Goal: Transaction & Acquisition: Purchase product/service

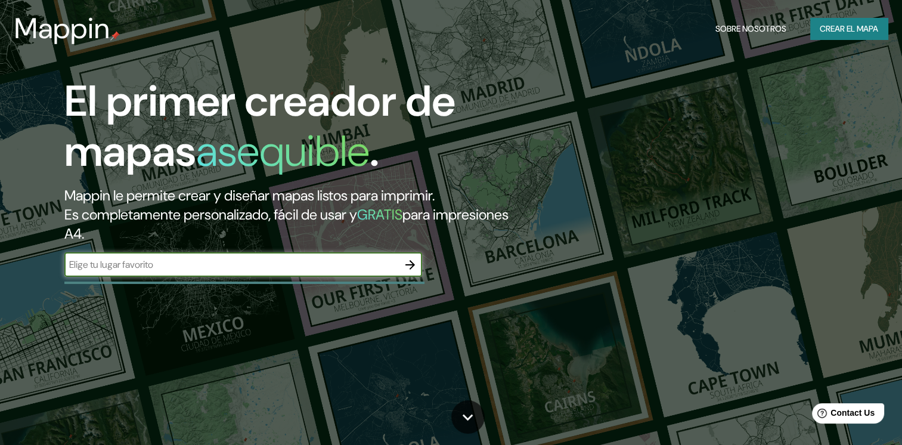
click at [222, 271] on div "​" at bounding box center [243, 265] width 358 height 24
type input "CORDOBA"
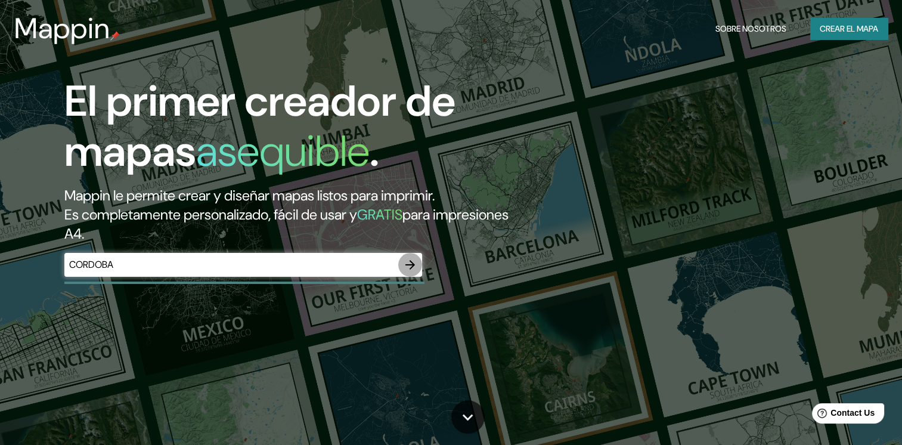
click at [411, 268] on icon "button" at bounding box center [410, 265] width 10 height 10
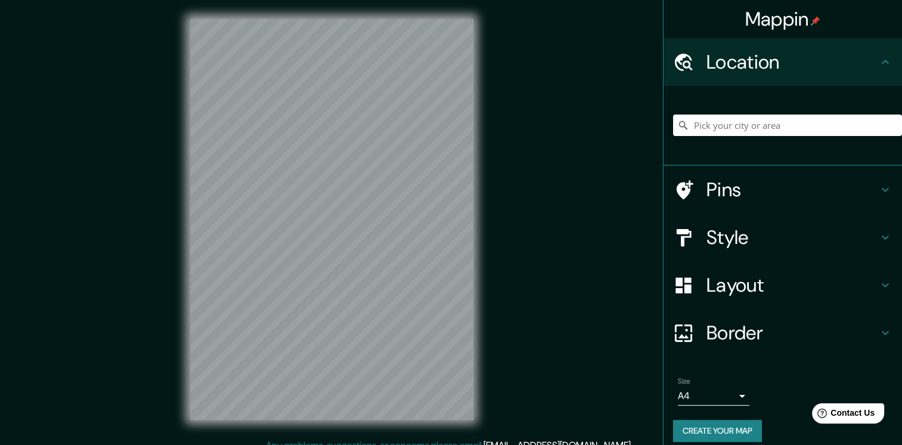
scroll to position [13, 0]
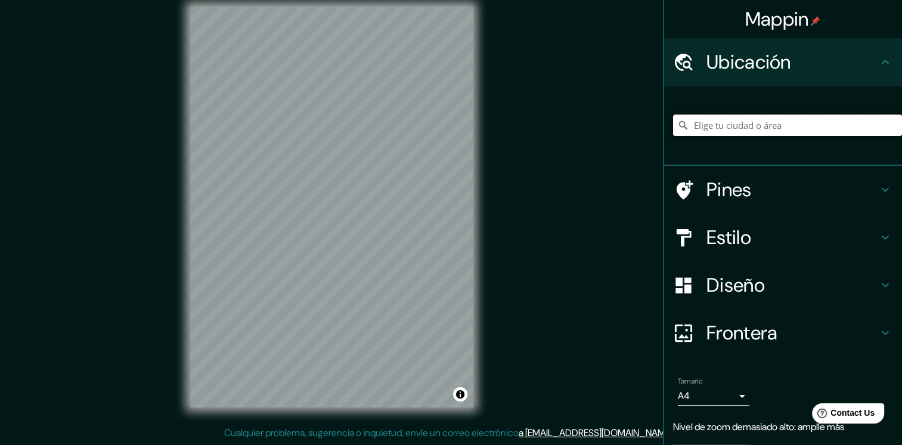
click at [816, 131] on input "Elige tu ciudad o área" at bounding box center [787, 124] width 229 height 21
type input "[GEOGRAPHIC_DATA], [GEOGRAPHIC_DATA][PERSON_NAME], [GEOGRAPHIC_DATA]"
click at [520, 159] on div "Mappin Ubicación [GEOGRAPHIC_DATA], [GEOGRAPHIC_DATA][PERSON_NAME], [GEOGRAPHIC…" at bounding box center [451, 215] width 902 height 457
click at [878, 188] on icon at bounding box center [885, 189] width 14 height 14
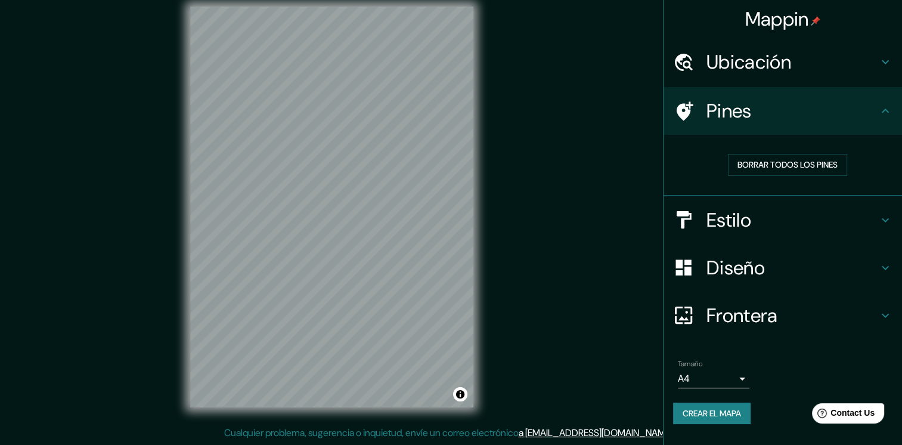
click at [885, 108] on icon at bounding box center [885, 111] width 14 height 14
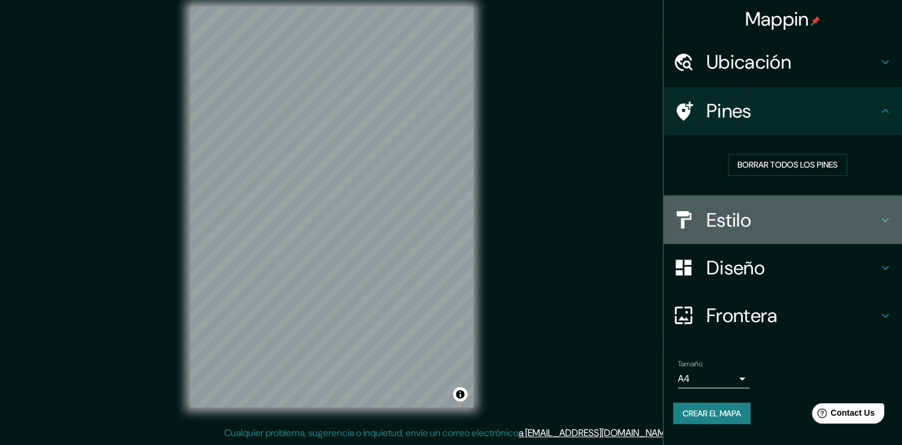
click at [889, 220] on icon at bounding box center [885, 220] width 14 height 14
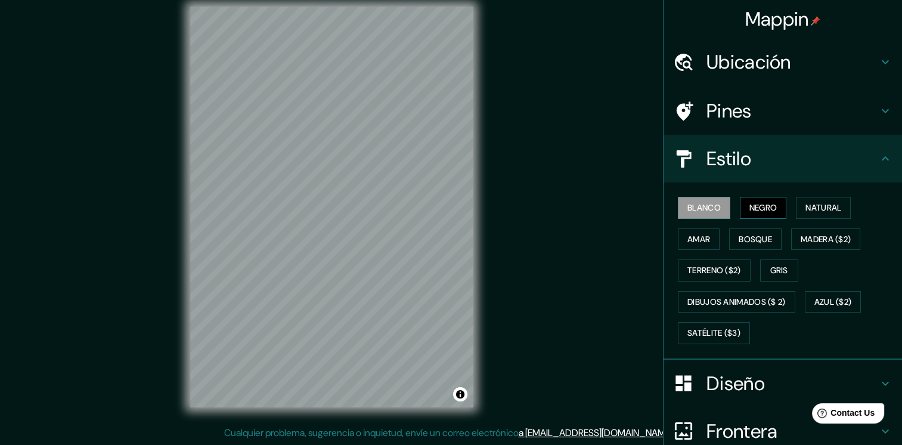
click at [749, 207] on font "Negro" at bounding box center [763, 207] width 28 height 15
click at [805, 211] on font "Natural" at bounding box center [823, 207] width 36 height 15
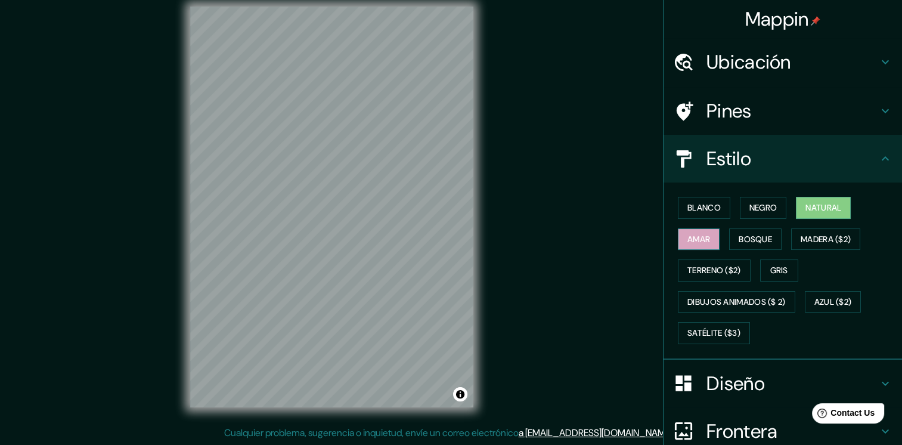
click at [687, 232] on font "Amar" at bounding box center [698, 239] width 23 height 15
click at [739, 240] on font "Bosque" at bounding box center [755, 239] width 33 height 15
click at [694, 243] on font "Amar" at bounding box center [698, 239] width 23 height 15
click at [765, 211] on font "Negro" at bounding box center [763, 207] width 28 height 15
click at [805, 207] on font "Natural" at bounding box center [823, 207] width 36 height 15
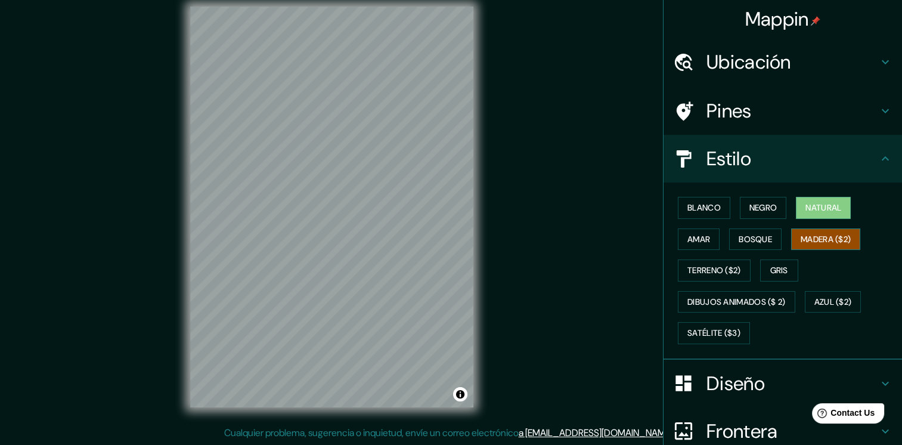
click at [823, 240] on font "Madera ($2)" at bounding box center [826, 239] width 50 height 15
click at [693, 263] on font "Terreno ($2)" at bounding box center [714, 270] width 54 height 15
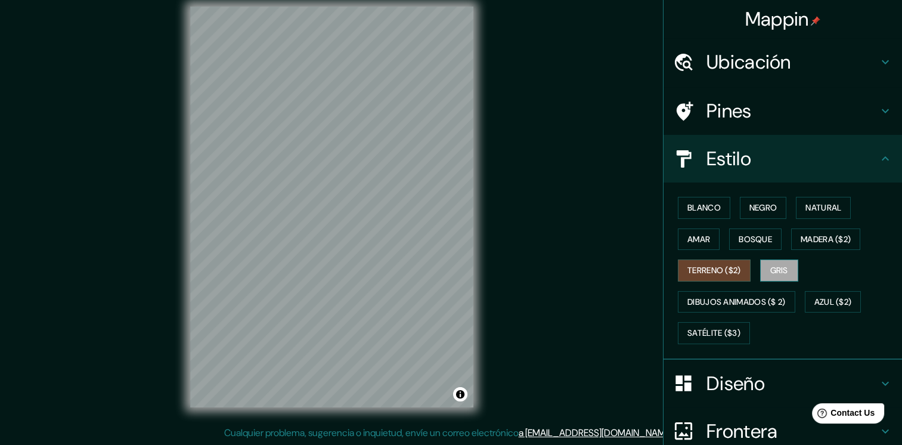
click at [774, 272] on font "Gris" at bounding box center [779, 270] width 18 height 15
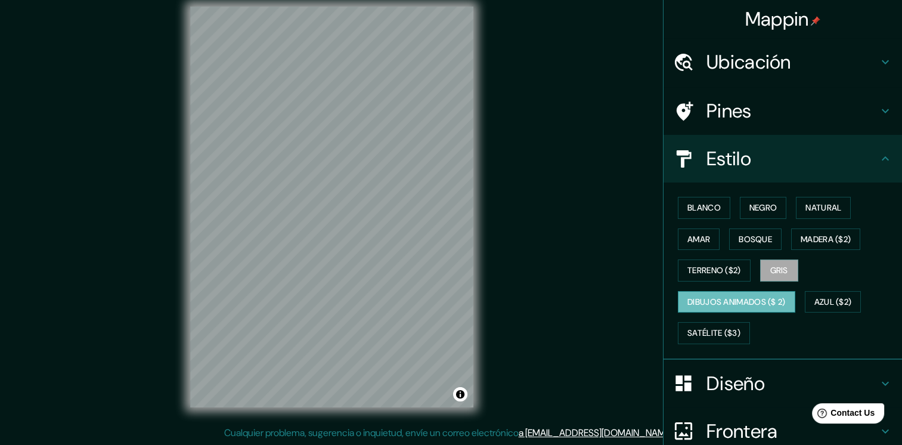
click at [710, 300] on font "Dibujos animados ($ 2)" at bounding box center [736, 301] width 98 height 15
click at [827, 300] on font "Azul ($2)" at bounding box center [833, 301] width 38 height 15
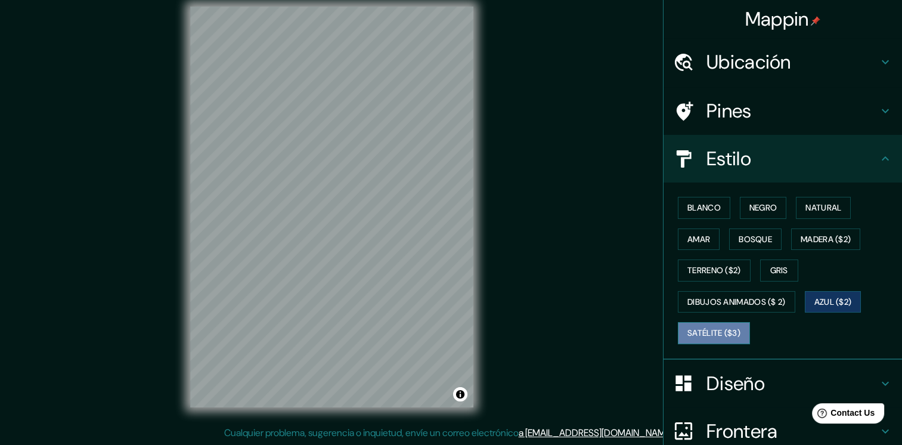
click at [715, 329] on font "Satélite ($3)" at bounding box center [713, 332] width 53 height 15
click at [833, 301] on font "Azul ($2)" at bounding box center [833, 301] width 38 height 15
click at [739, 241] on font "Bosque" at bounding box center [755, 239] width 33 height 15
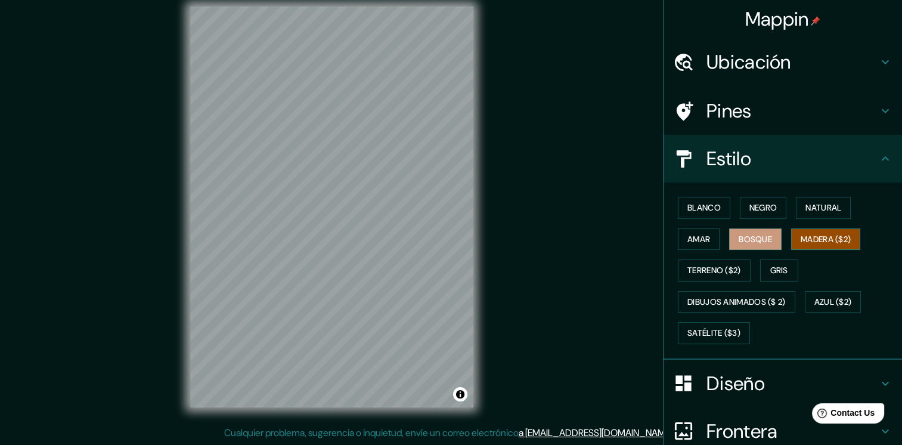
click at [826, 241] on font "Madera ($2)" at bounding box center [826, 239] width 50 height 15
click at [687, 235] on font "Amar" at bounding box center [698, 239] width 23 height 15
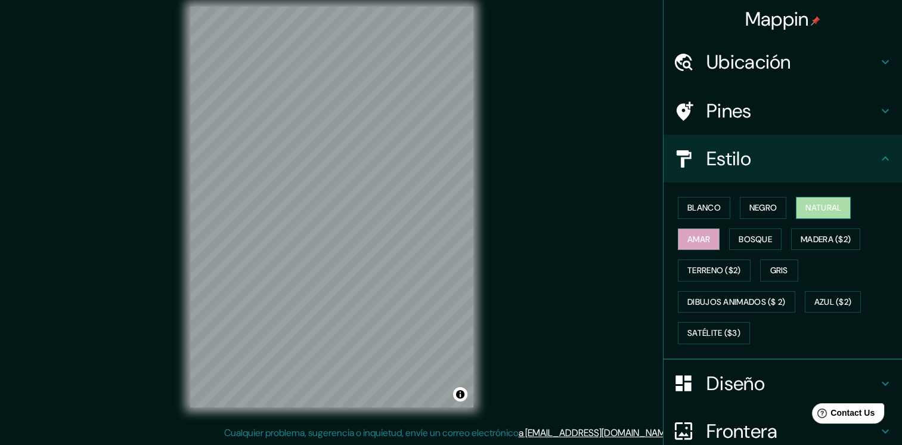
click at [807, 199] on button "Natural" at bounding box center [823, 208] width 55 height 22
click at [750, 206] on font "Negro" at bounding box center [763, 207] width 28 height 15
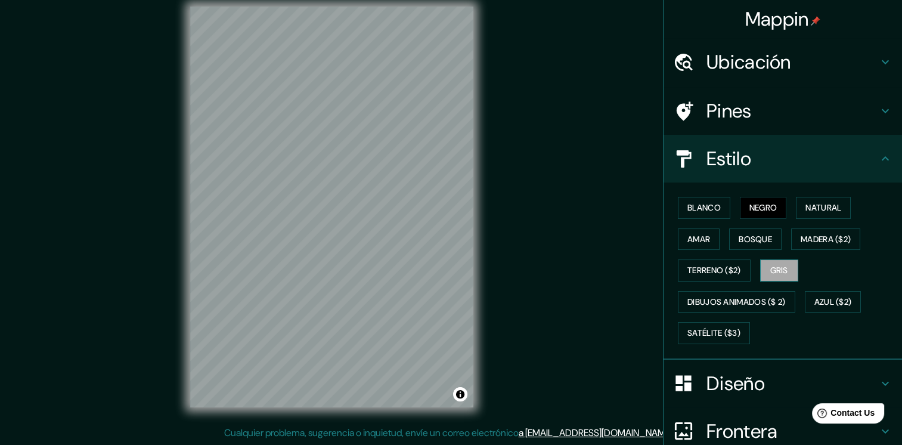
click at [770, 265] on font "Gris" at bounding box center [779, 270] width 18 height 15
click at [717, 325] on font "Satélite ($3)" at bounding box center [713, 332] width 53 height 15
click at [773, 263] on font "Gris" at bounding box center [779, 270] width 18 height 15
click at [723, 328] on font "Satélite ($3)" at bounding box center [713, 332] width 53 height 15
click at [776, 266] on font "Gris" at bounding box center [779, 270] width 18 height 15
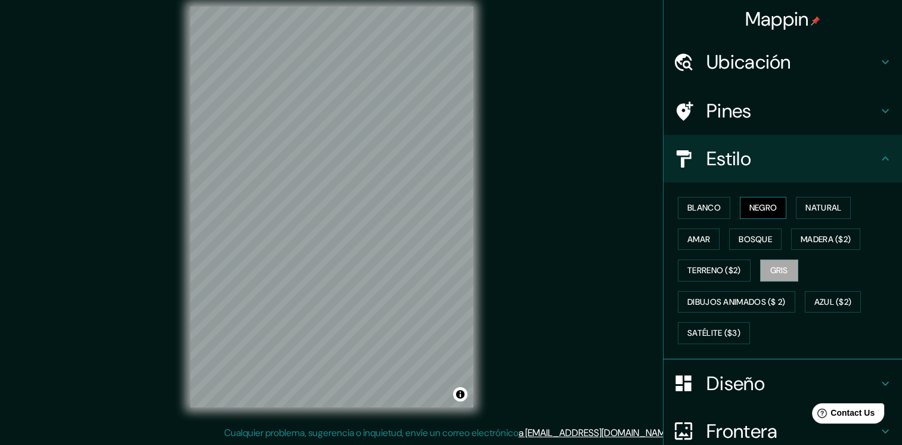
click at [765, 206] on font "Negro" at bounding box center [763, 207] width 28 height 15
click at [693, 234] on font "Amar" at bounding box center [698, 239] width 23 height 15
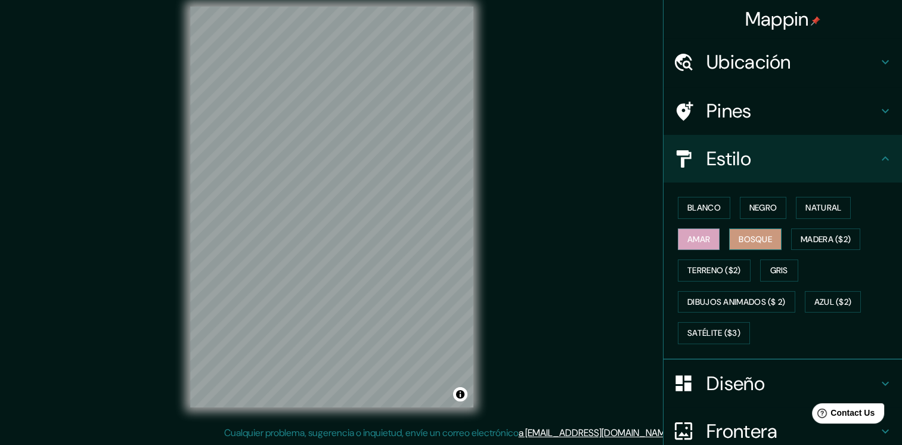
click at [744, 235] on font "Bosque" at bounding box center [755, 239] width 33 height 15
click at [690, 333] on font "Satélite ($3)" at bounding box center [713, 332] width 53 height 15
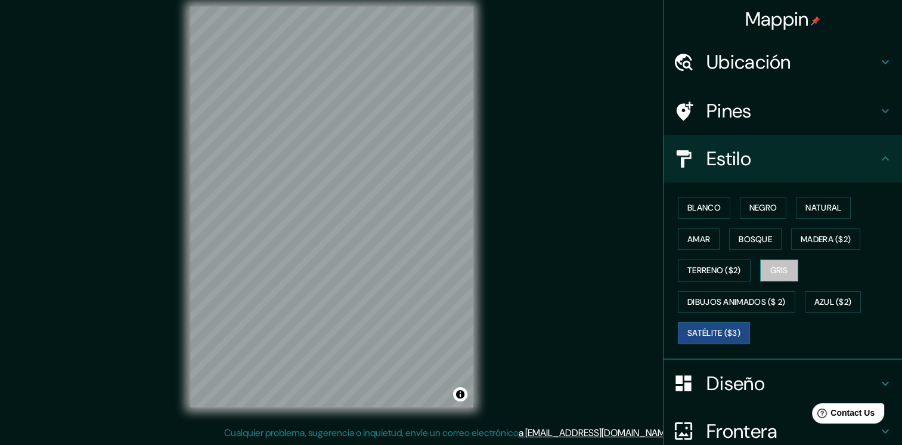
click at [777, 271] on font "Gris" at bounding box center [779, 270] width 18 height 15
click at [720, 329] on font "Satélite ($3)" at bounding box center [713, 332] width 53 height 15
click at [775, 273] on font "Gris" at bounding box center [779, 270] width 18 height 15
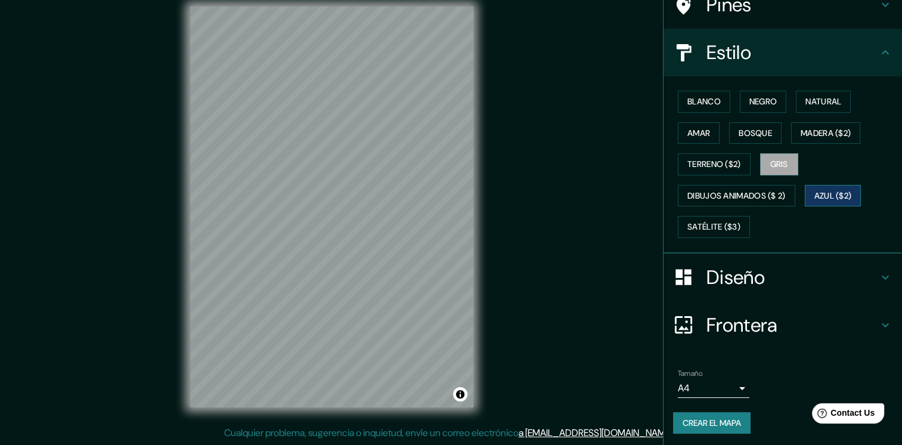
scroll to position [107, 0]
click at [881, 271] on icon at bounding box center [885, 276] width 14 height 14
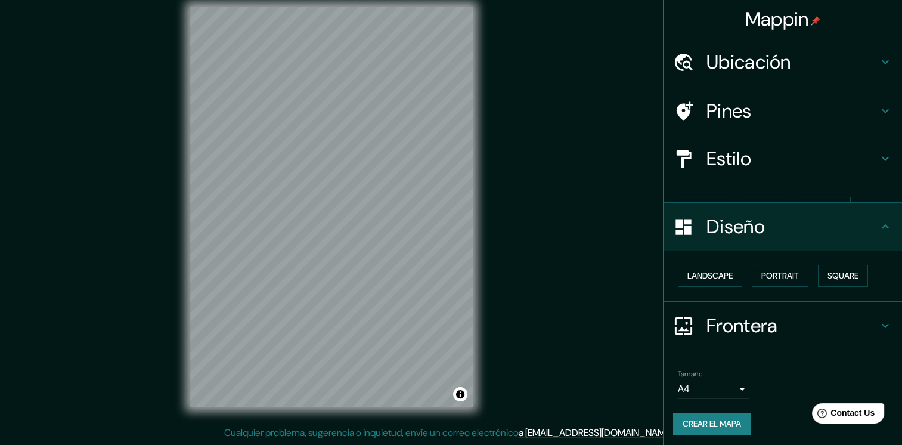
scroll to position [0, 0]
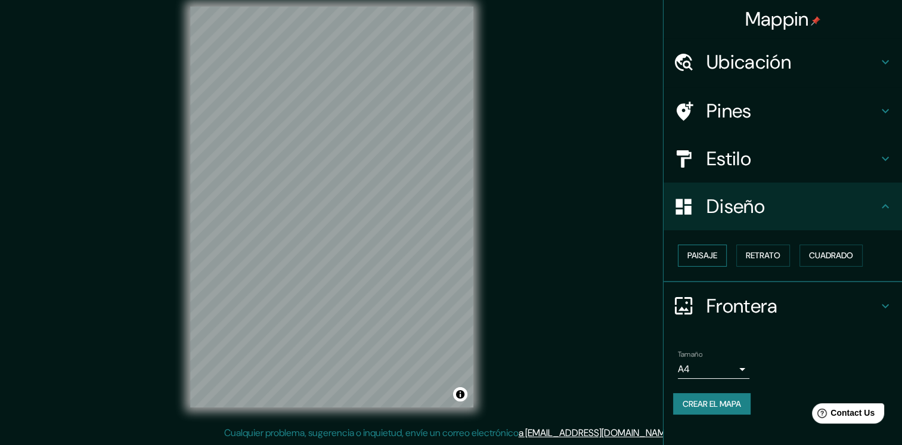
click at [705, 255] on font "Paisaje" at bounding box center [702, 255] width 30 height 15
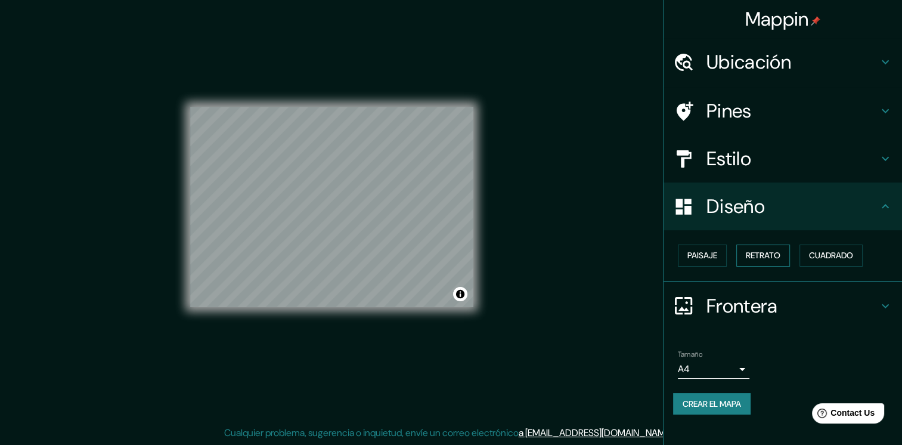
click at [773, 258] on font "Retrato" at bounding box center [763, 255] width 35 height 15
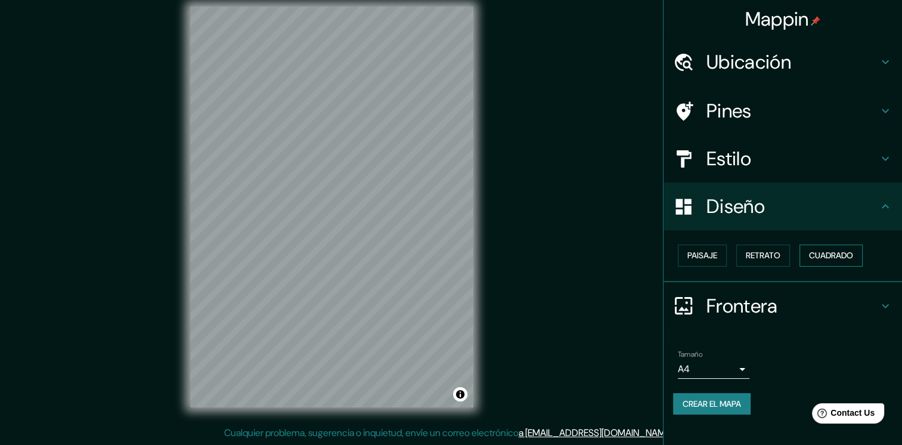
click at [842, 252] on font "Cuadrado" at bounding box center [831, 255] width 44 height 15
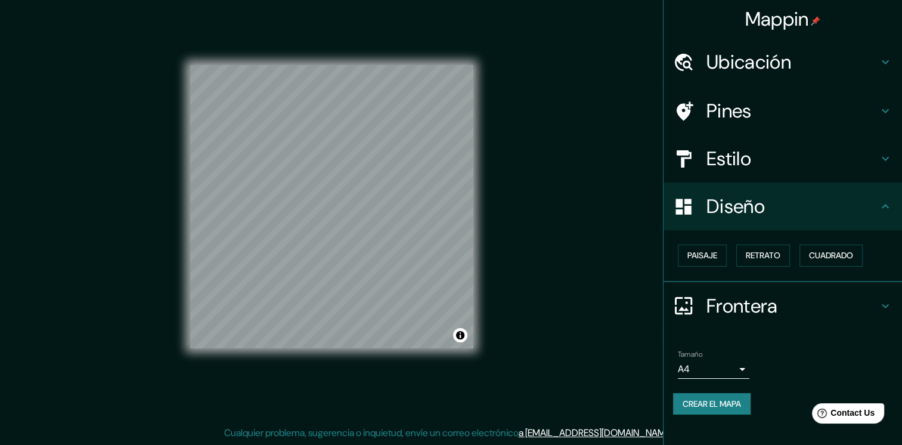
click at [792, 342] on li "Tamaño A4 single Crear el mapa" at bounding box center [783, 384] width 238 height 89
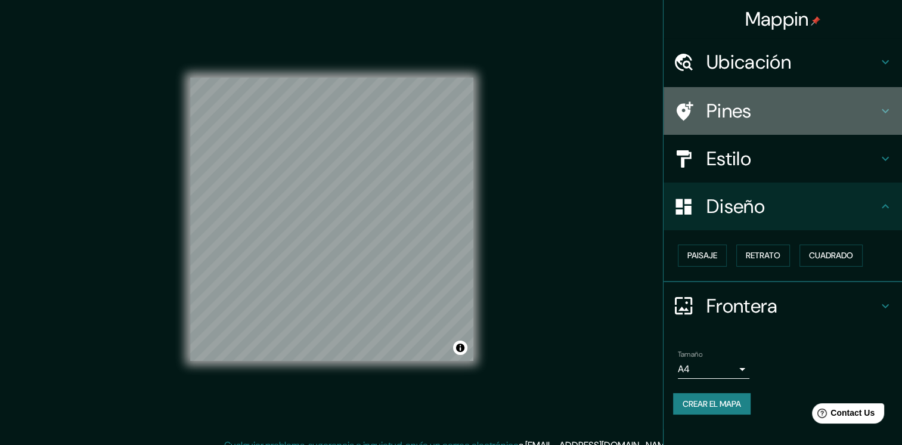
click at [732, 111] on h4 "Pines" at bounding box center [792, 111] width 172 height 24
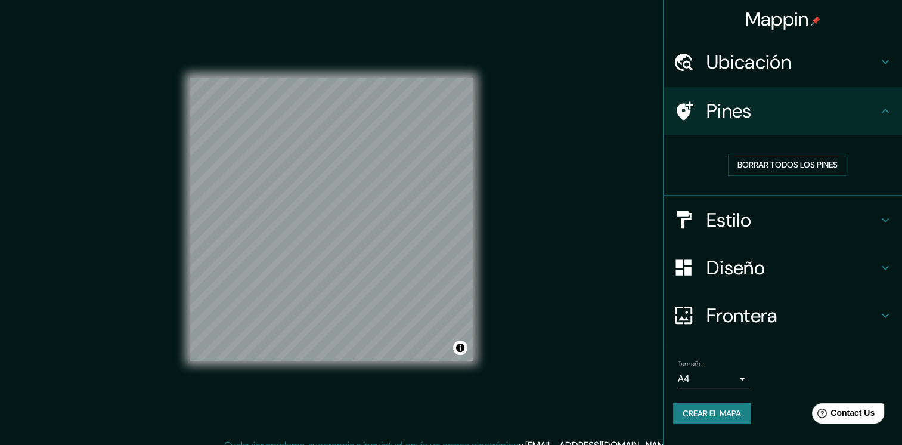
click at [688, 106] on icon at bounding box center [683, 111] width 21 height 21
click at [761, 56] on h4 "Ubicación" at bounding box center [792, 62] width 172 height 24
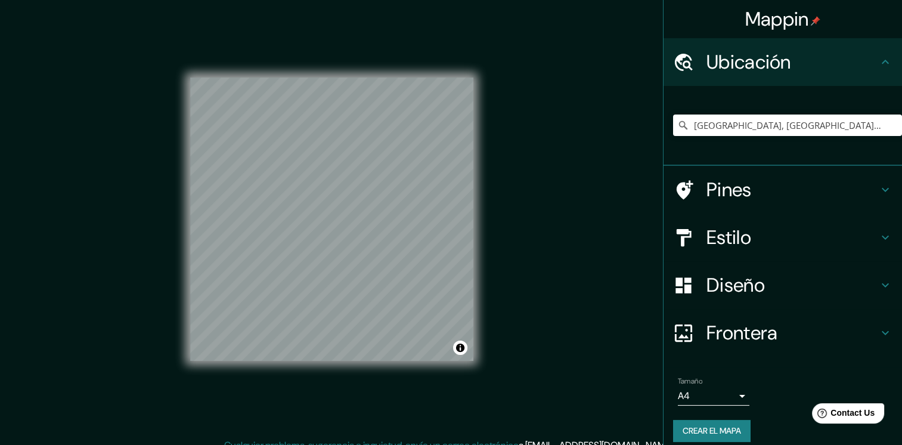
click at [761, 56] on h4 "Ubicación" at bounding box center [792, 62] width 172 height 24
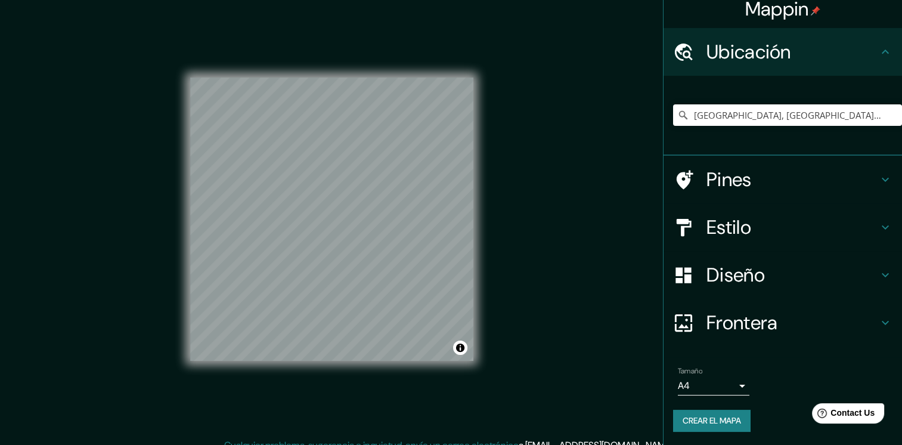
scroll to position [13, 0]
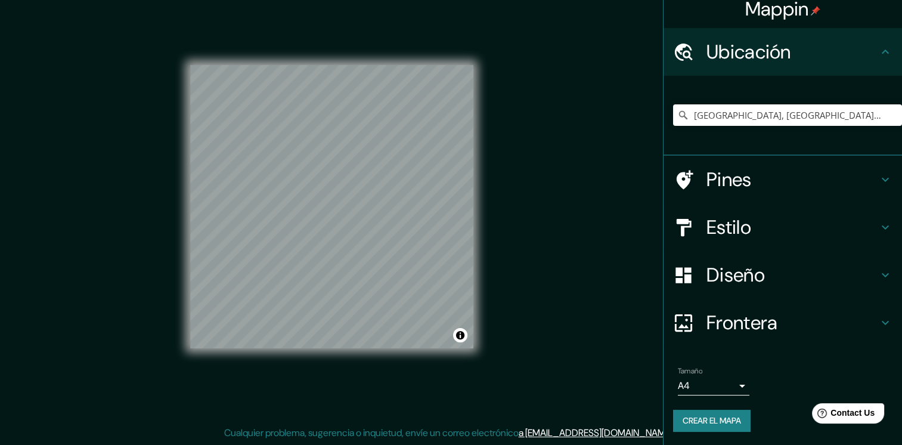
click at [751, 228] on h4 "Estilo" at bounding box center [792, 227] width 172 height 24
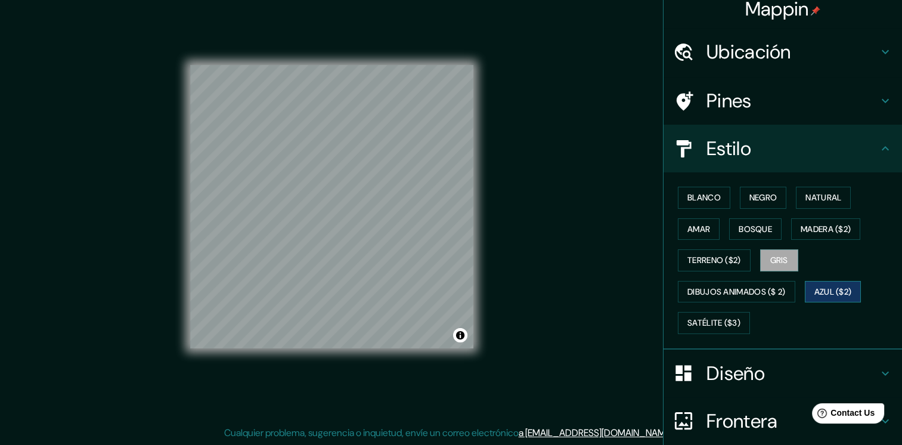
scroll to position [90, 0]
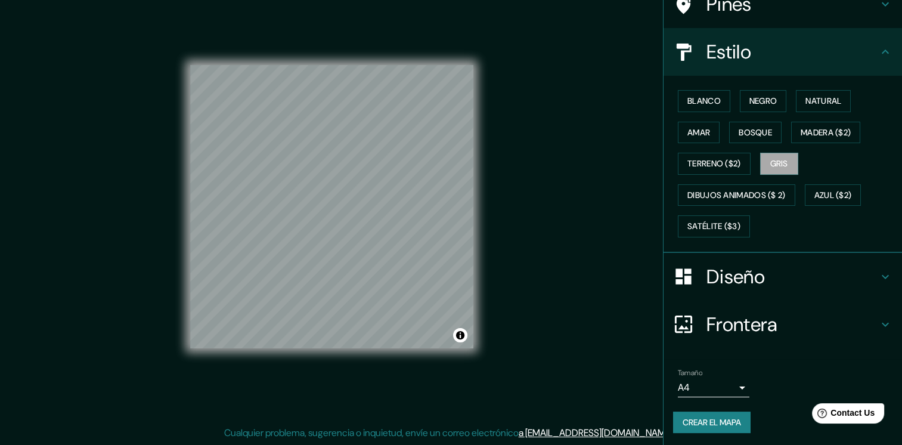
click at [806, 265] on h4 "Diseño" at bounding box center [792, 277] width 172 height 24
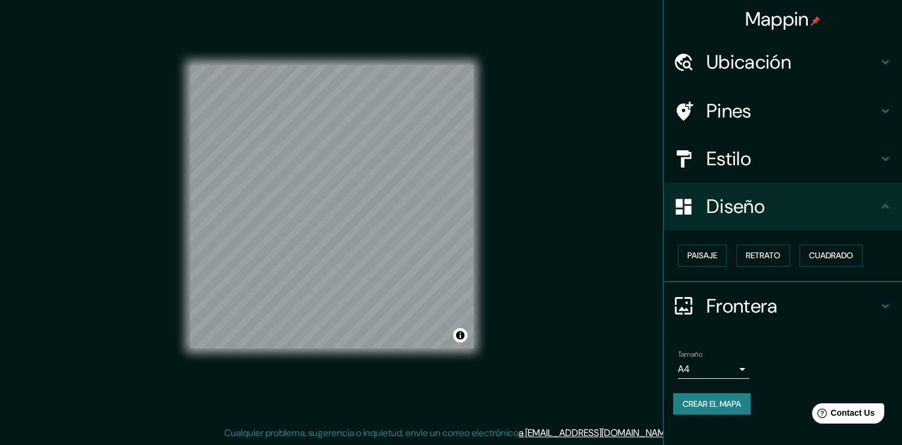
scroll to position [0, 0]
click at [789, 294] on h4 "Frontera" at bounding box center [792, 306] width 172 height 24
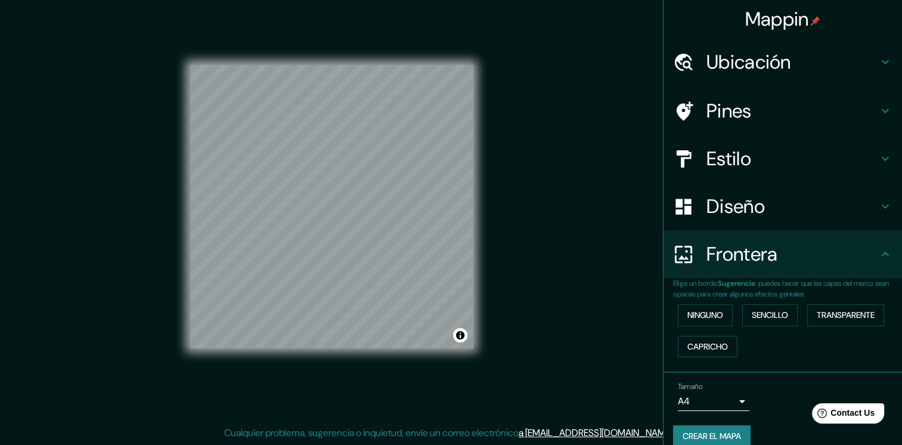
scroll to position [15, 0]
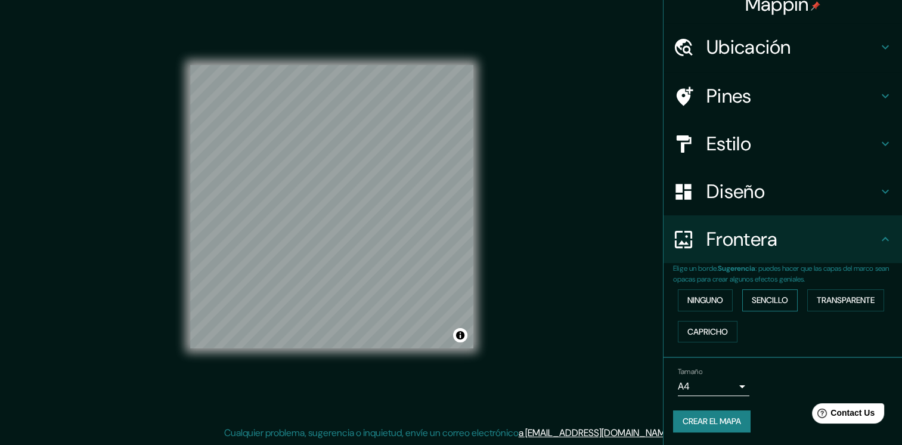
click at [752, 298] on font "Sencillo" at bounding box center [770, 300] width 36 height 15
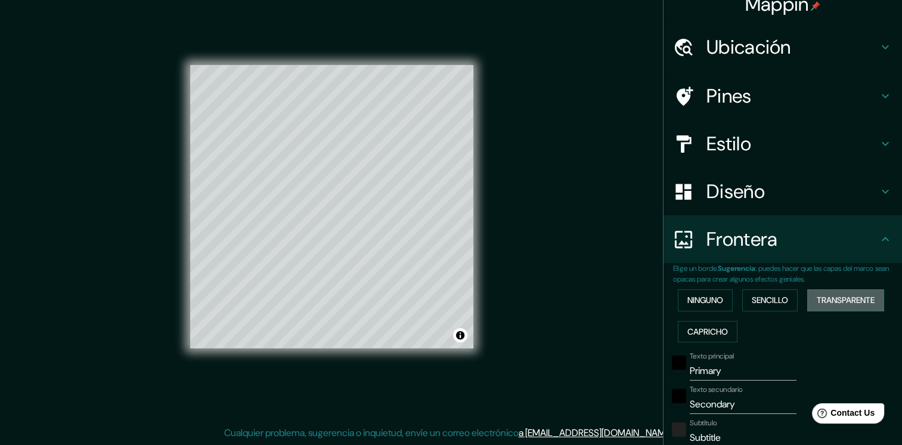
click at [830, 303] on font "Transparente" at bounding box center [846, 300] width 58 height 15
click at [702, 330] on font "Capricho" at bounding box center [707, 331] width 41 height 15
click at [703, 297] on font "Ninguno" at bounding box center [705, 300] width 36 height 15
